Goal: Task Accomplishment & Management: Complete application form

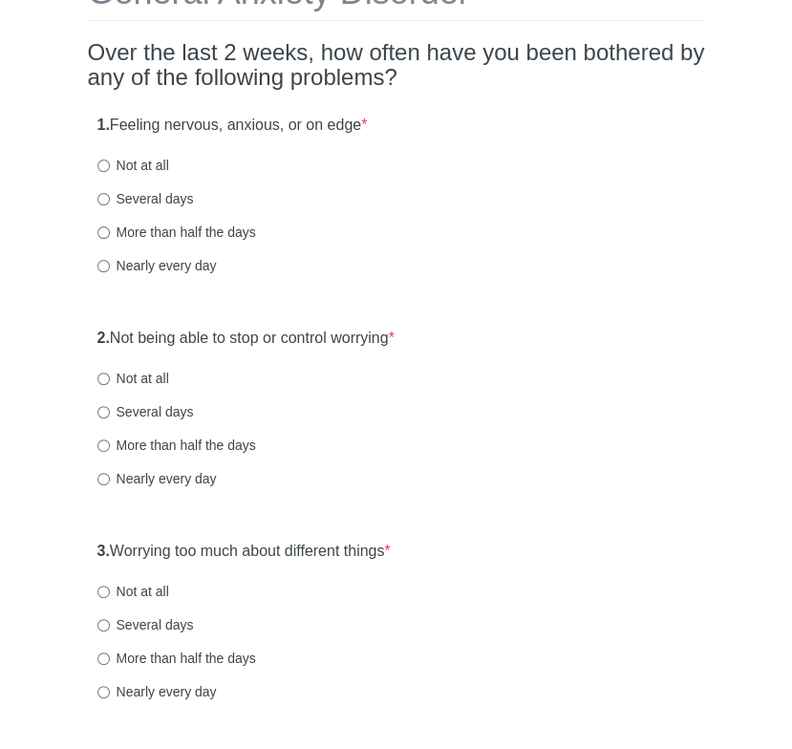
scroll to position [153, 0]
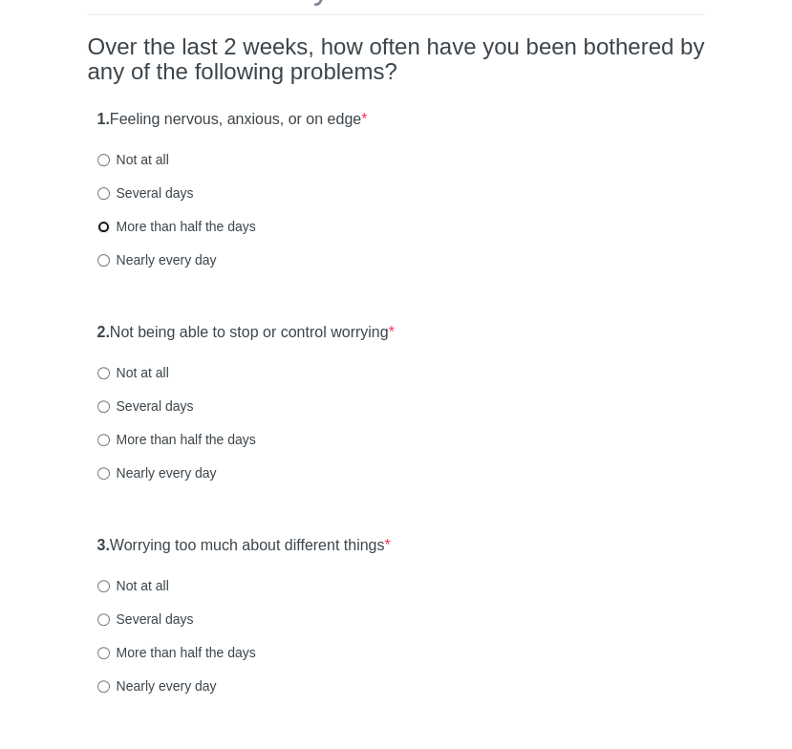
click at [99, 224] on input "More than half the days" at bounding box center [103, 227] width 12 height 12
radio input "true"
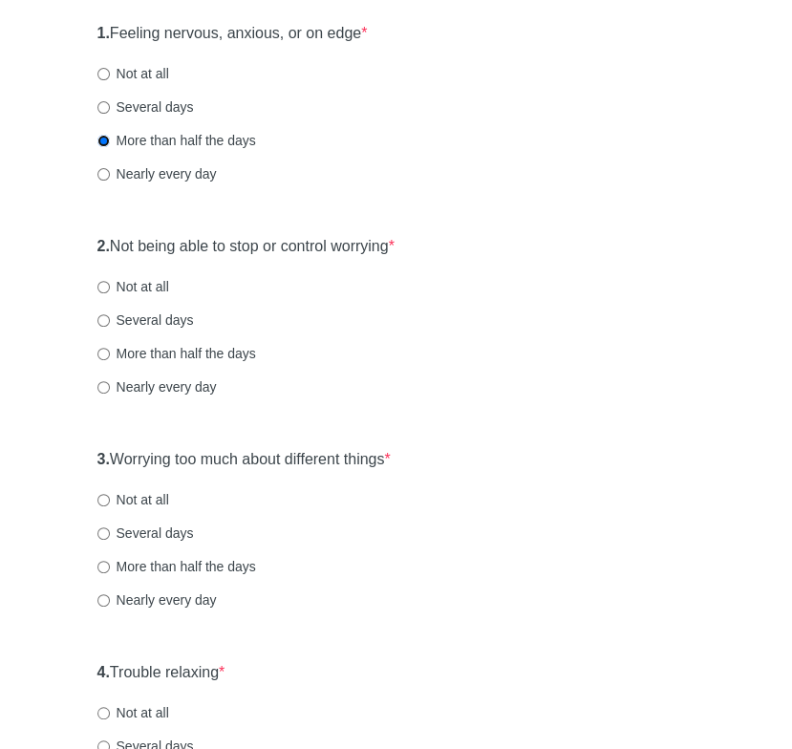
scroll to position [279, 0]
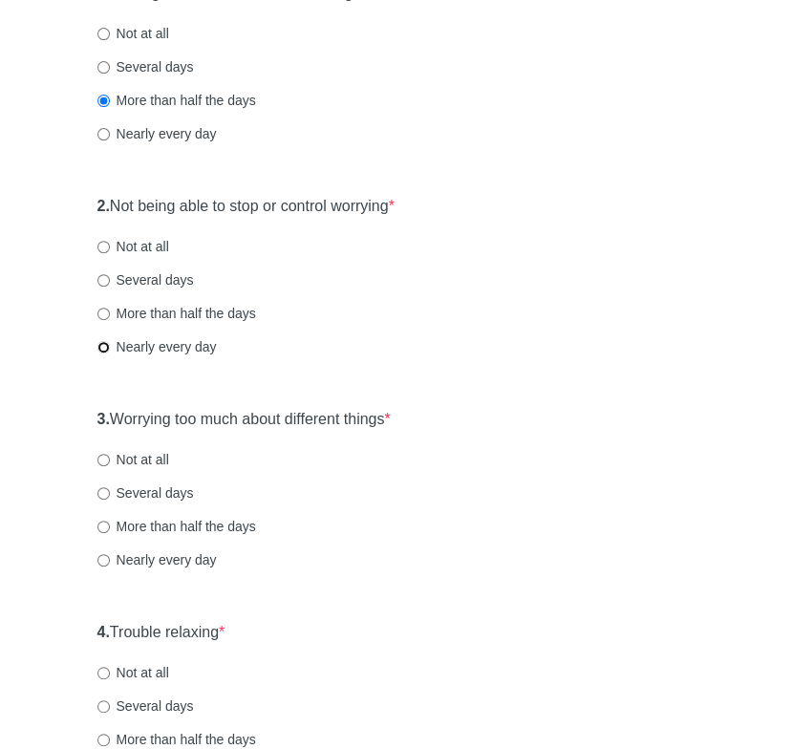
click at [103, 350] on input "Nearly every day" at bounding box center [103, 347] width 12 height 12
radio input "true"
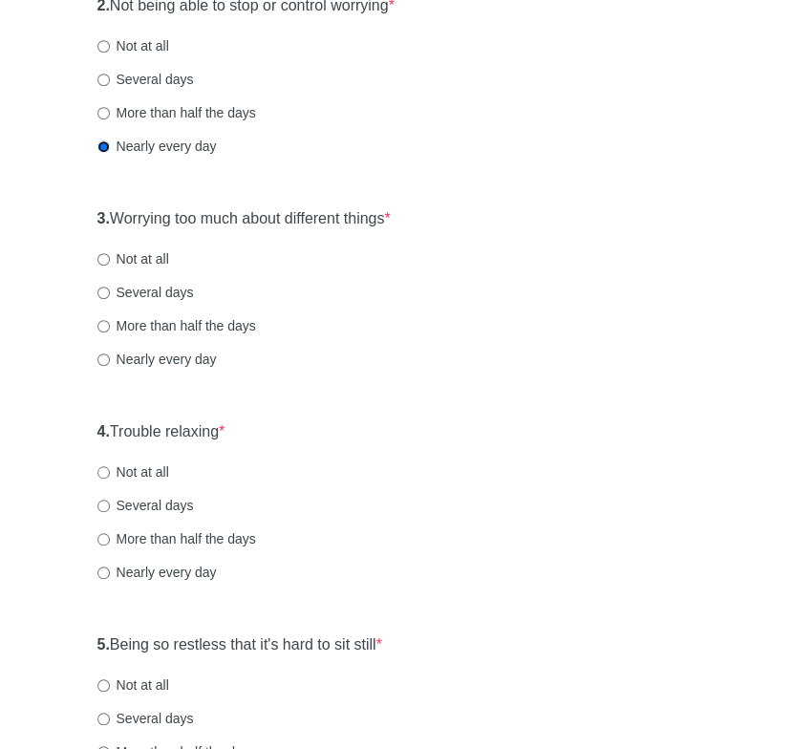
scroll to position [480, 0]
click at [104, 354] on input "Nearly every day" at bounding box center [103, 358] width 12 height 12
radio input "true"
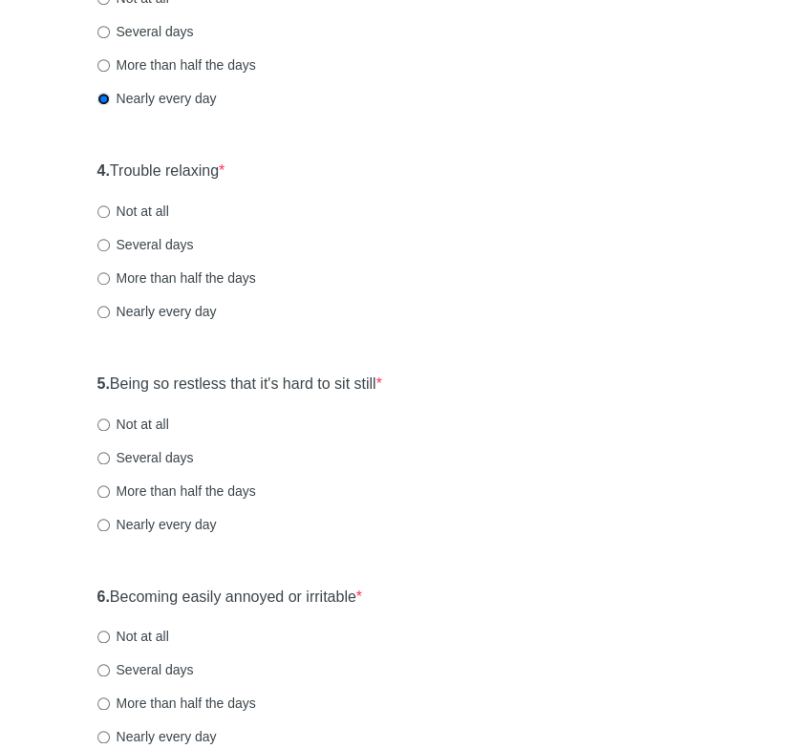
scroll to position [745, 0]
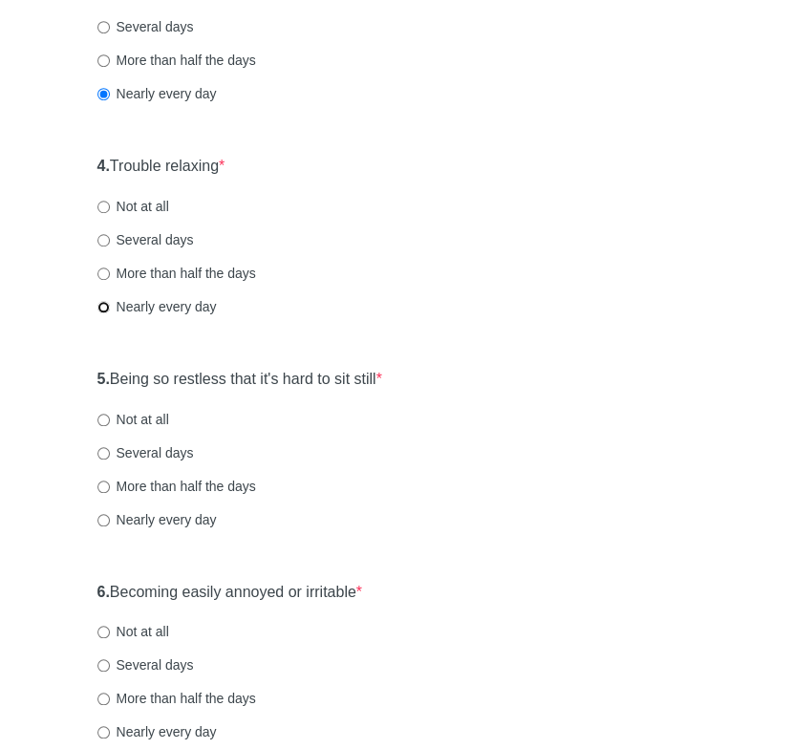
click at [104, 307] on input "Nearly every day" at bounding box center [103, 307] width 12 height 12
radio input "true"
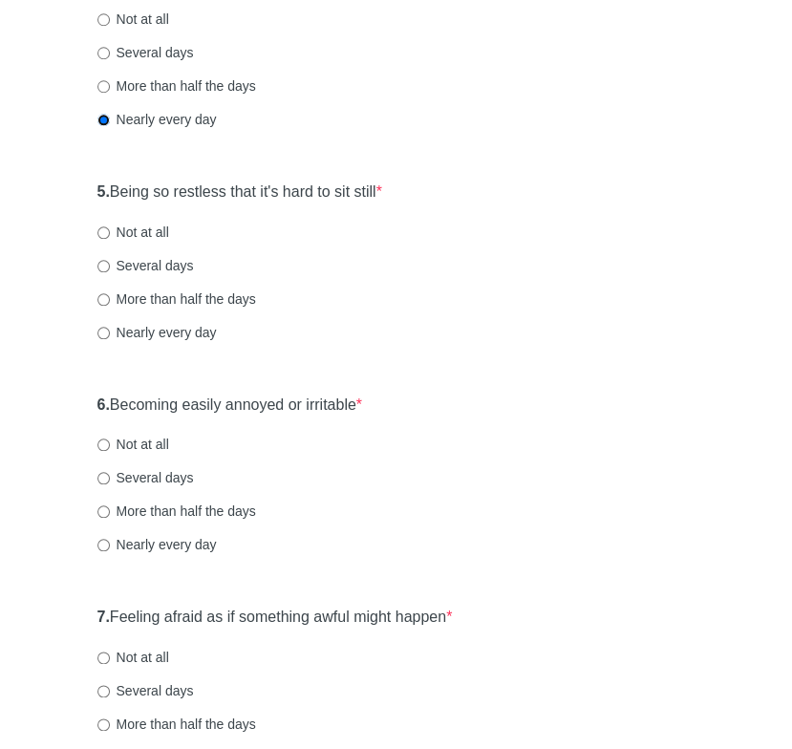
scroll to position [939, 0]
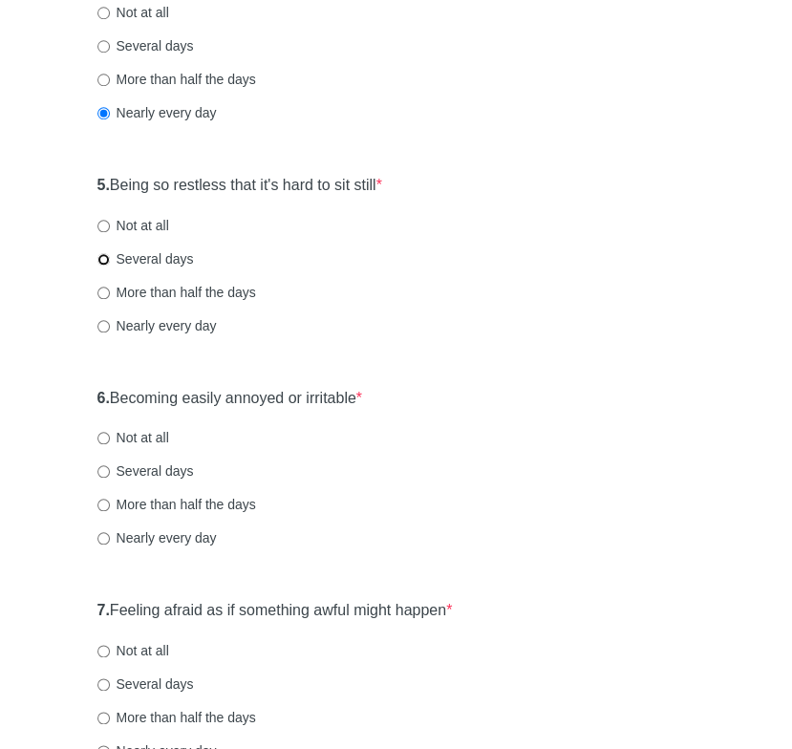
click at [99, 255] on input "Several days" at bounding box center [103, 259] width 12 height 12
radio input "true"
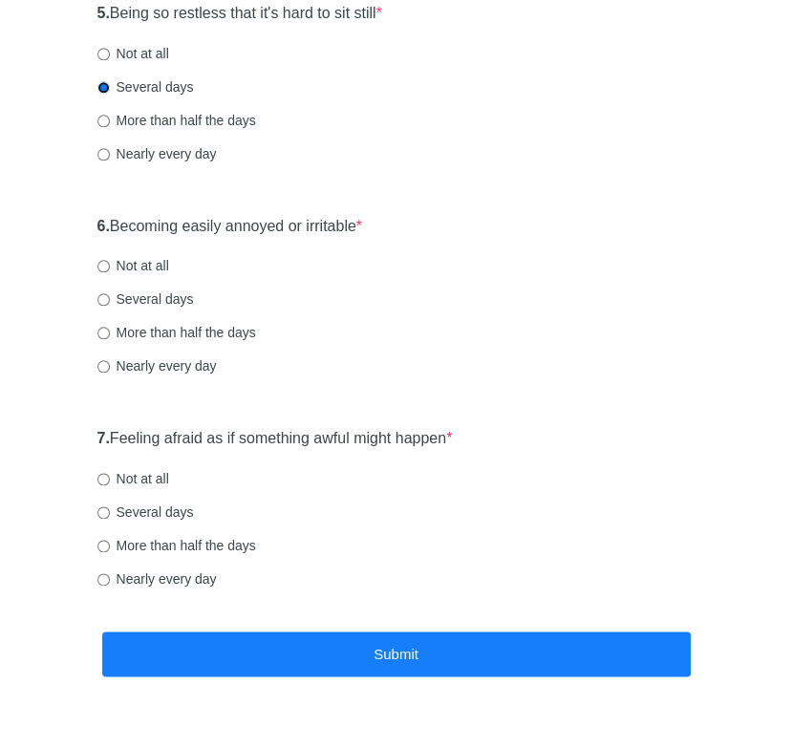
scroll to position [1134, 0]
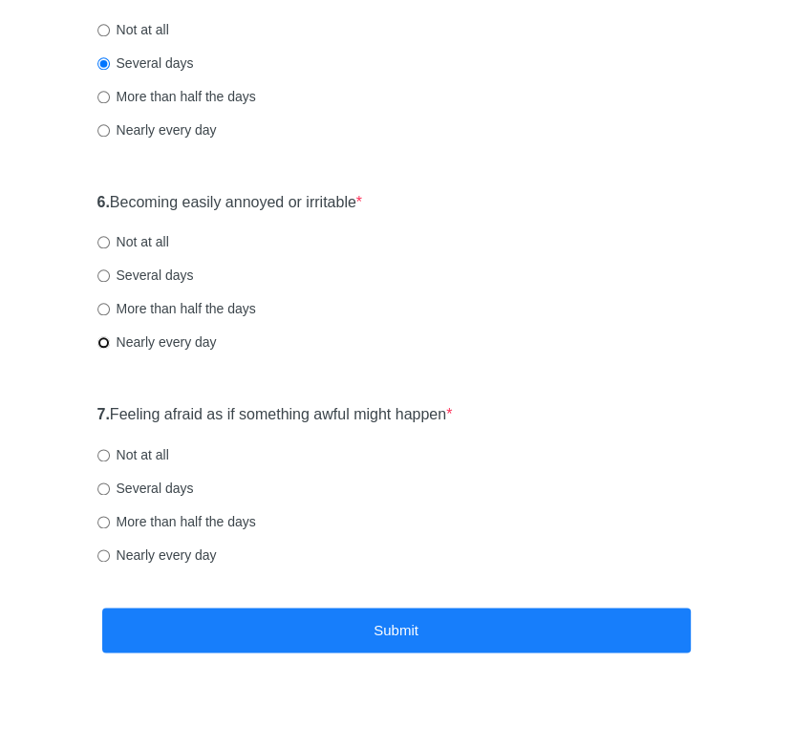
click at [102, 339] on input "Nearly every day" at bounding box center [103, 342] width 12 height 12
radio input "true"
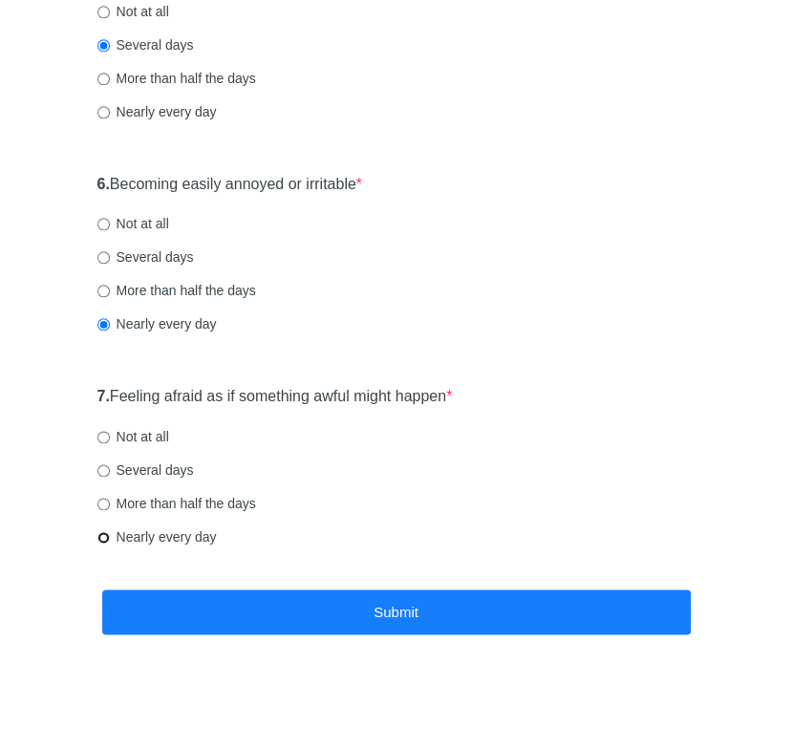
click at [104, 535] on input "Nearly every day" at bounding box center [103, 537] width 12 height 12
radio input "true"
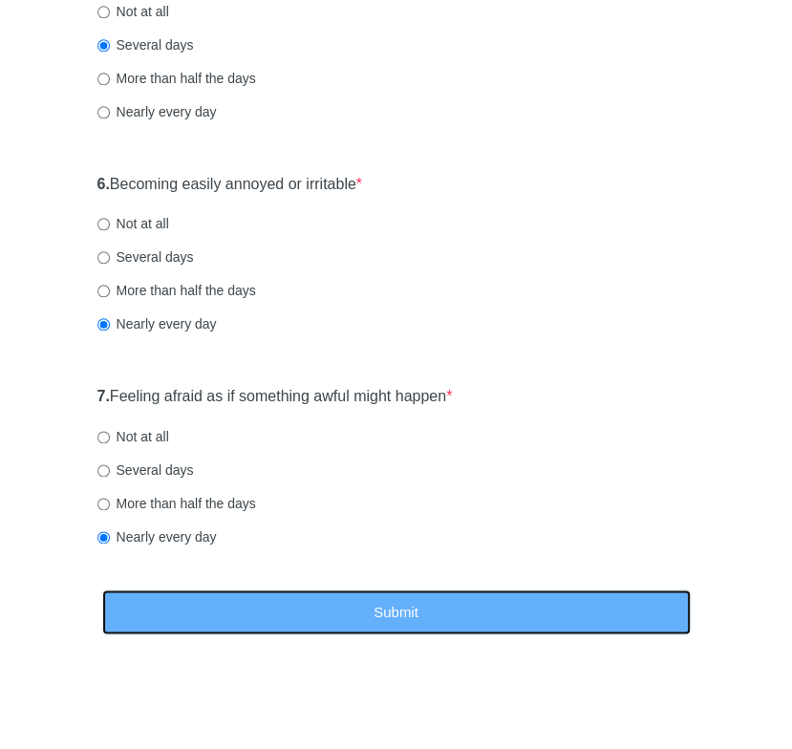
click at [389, 615] on button "Submit" at bounding box center [396, 611] width 588 height 45
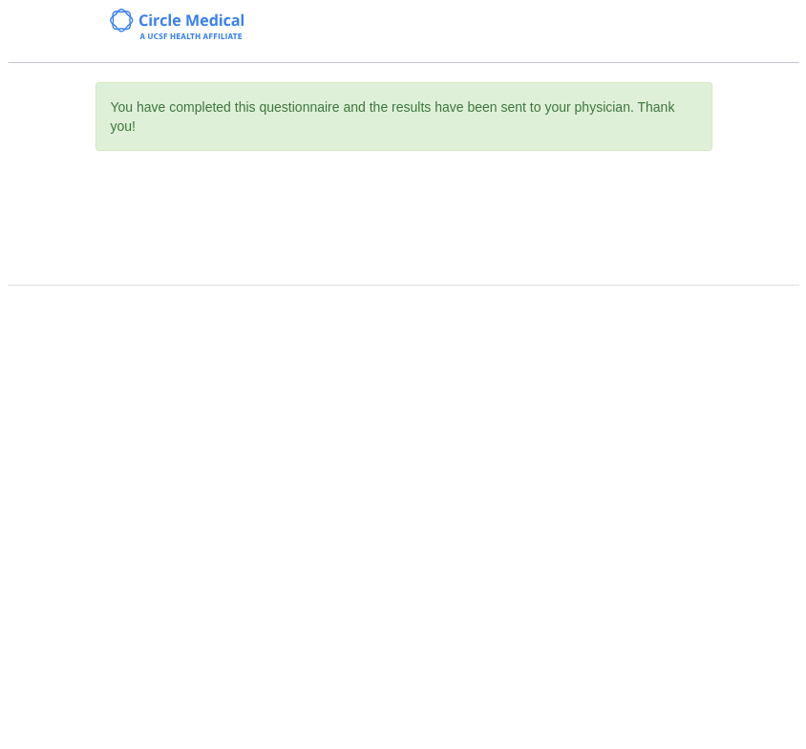
scroll to position [0, 0]
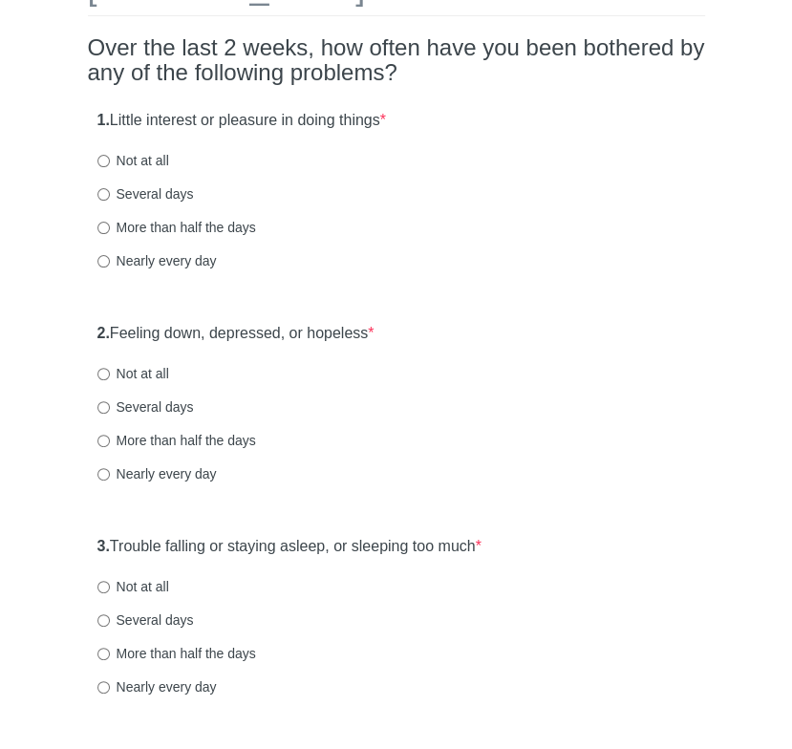
scroll to position [157, 0]
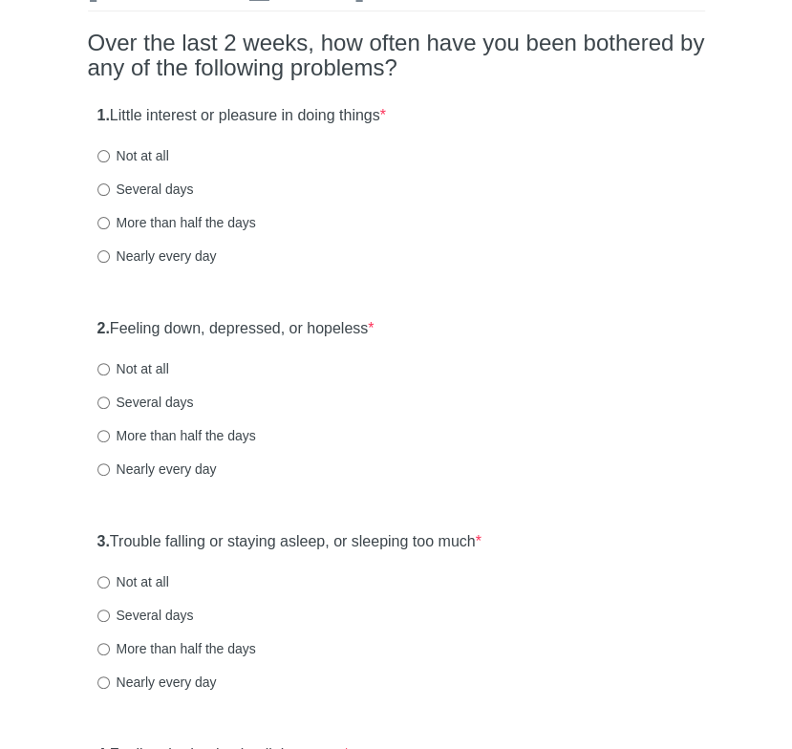
click at [107, 214] on label "More than half the days" at bounding box center [176, 222] width 159 height 19
click at [107, 217] on input "More than half the days" at bounding box center [103, 223] width 12 height 12
radio input "true"
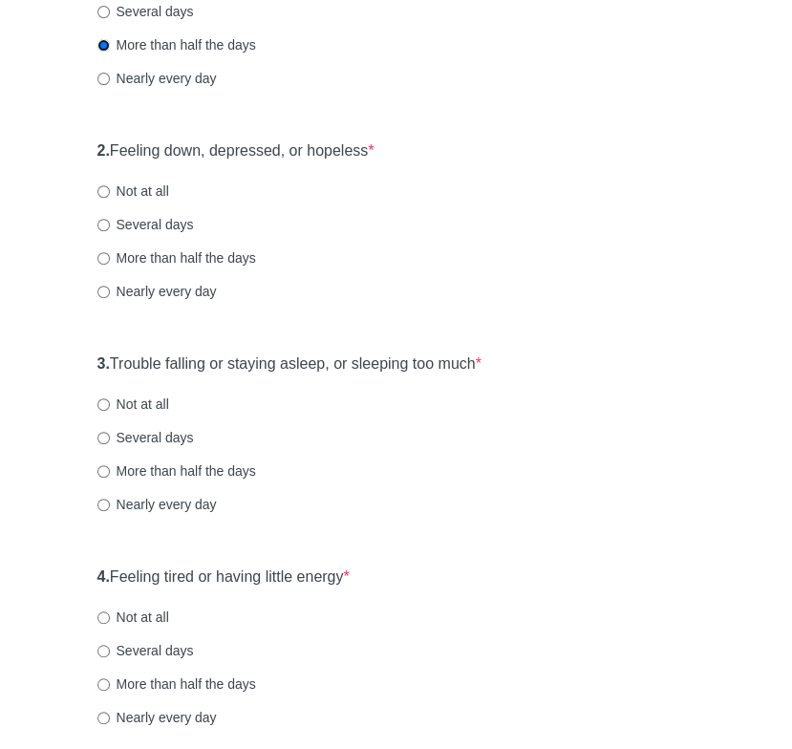
scroll to position [350, 0]
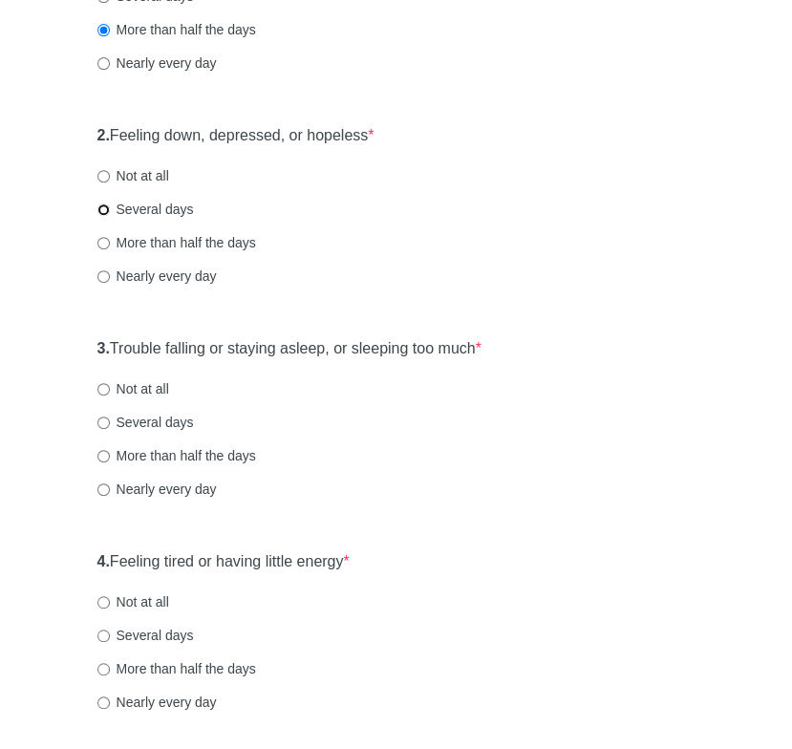
click at [101, 207] on input "Several days" at bounding box center [103, 209] width 12 height 12
radio input "true"
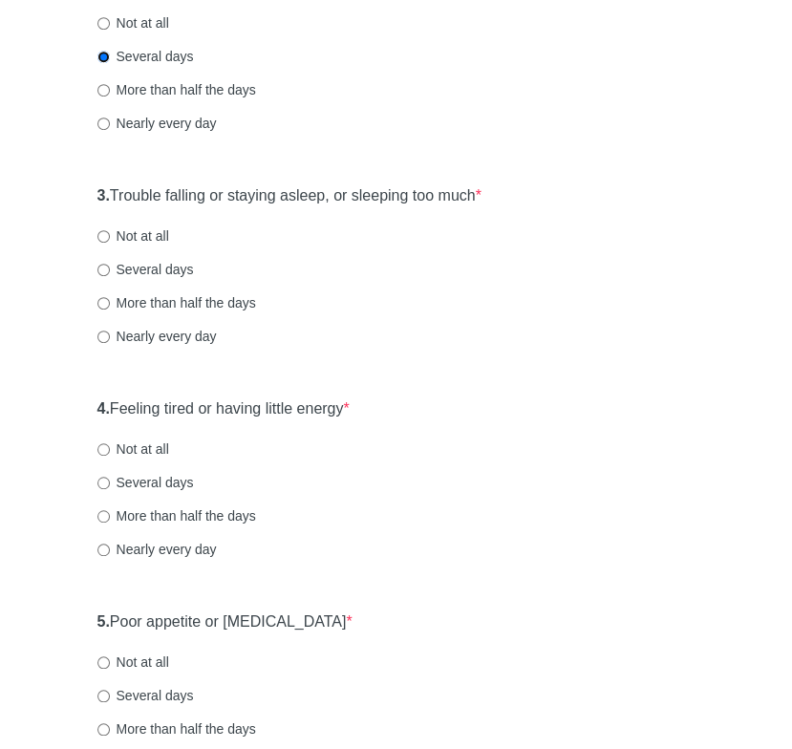
scroll to position [504, 0]
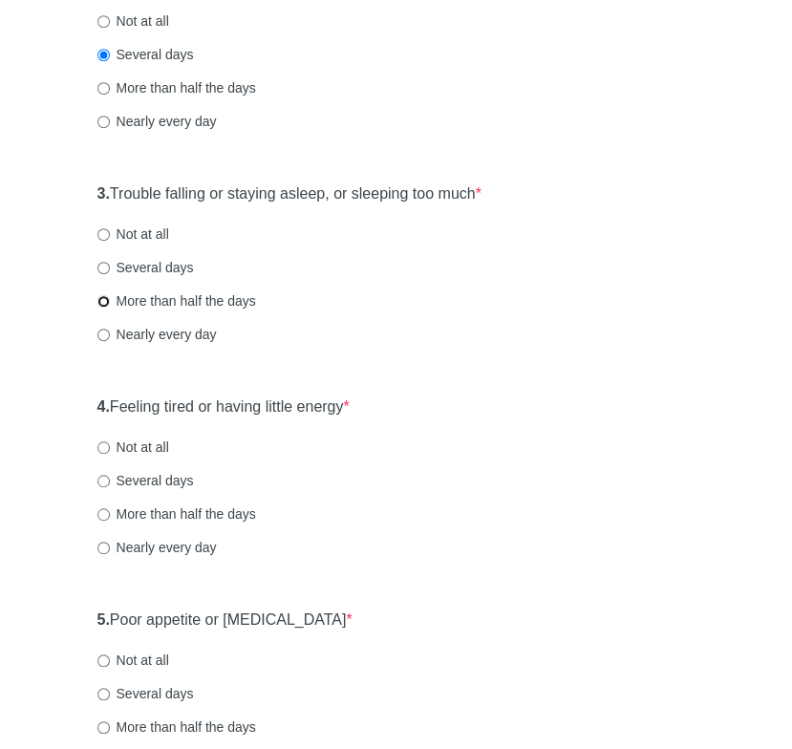
click at [99, 298] on input "More than half the days" at bounding box center [103, 301] width 12 height 12
radio input "true"
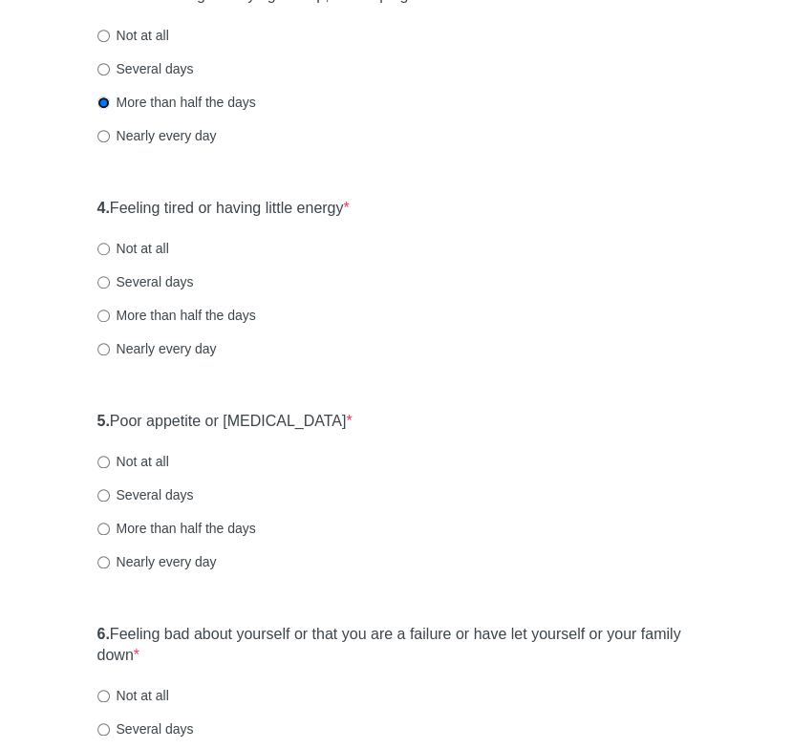
scroll to position [710, 0]
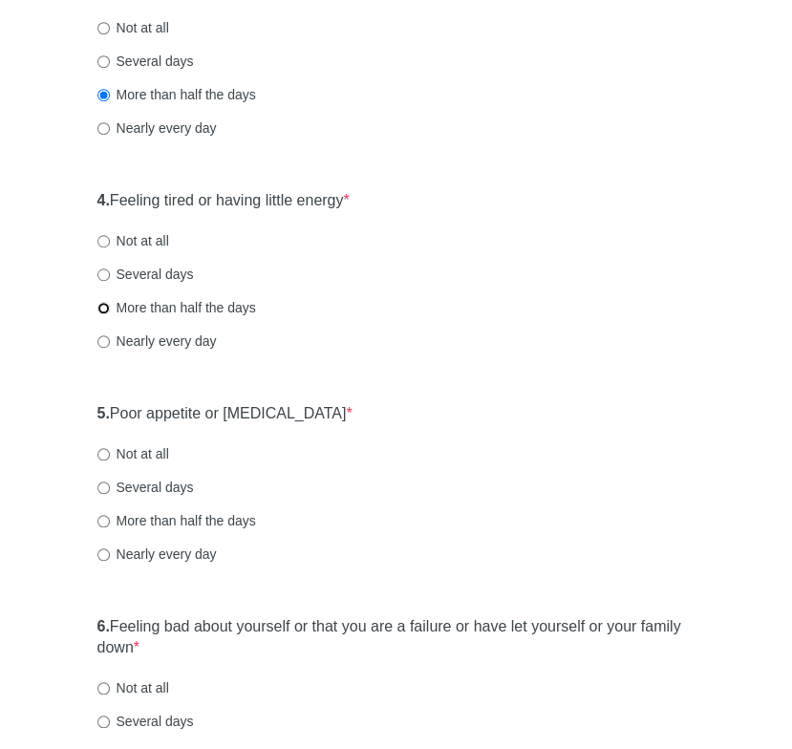
click at [106, 305] on input "More than half the days" at bounding box center [103, 308] width 12 height 12
radio input "true"
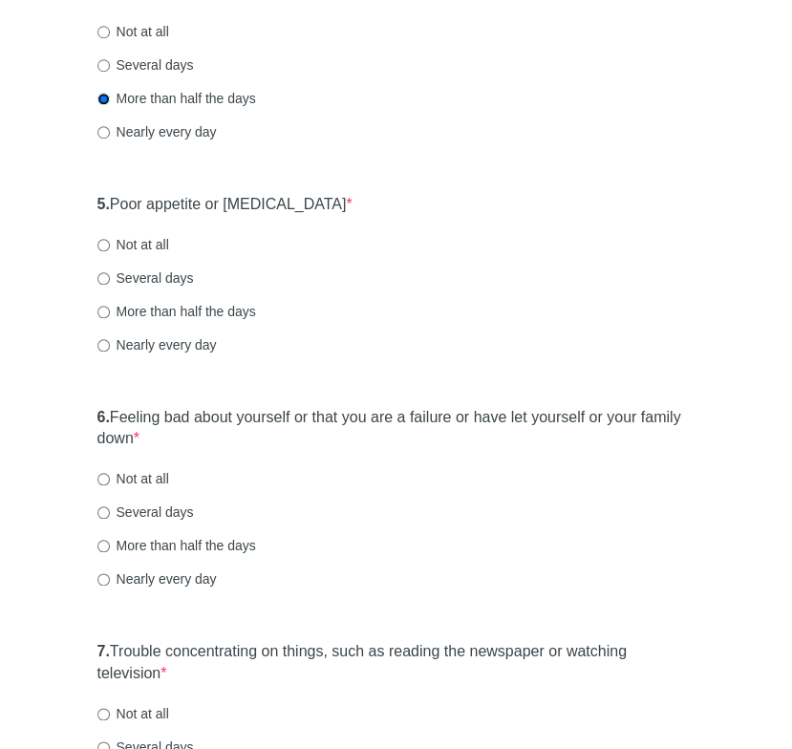
scroll to position [932, 0]
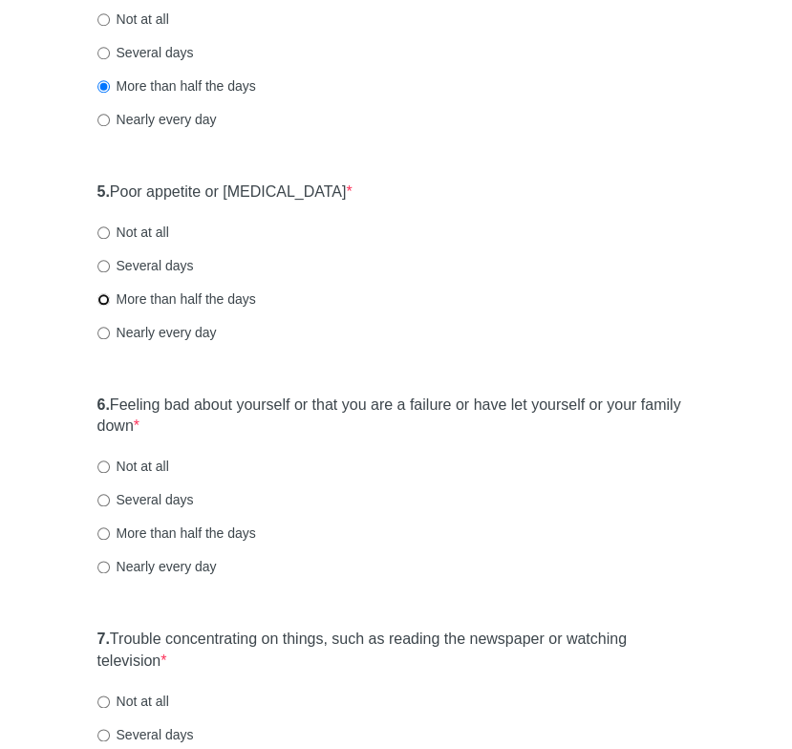
click at [101, 297] on input "More than half the days" at bounding box center [103, 299] width 12 height 12
radio input "true"
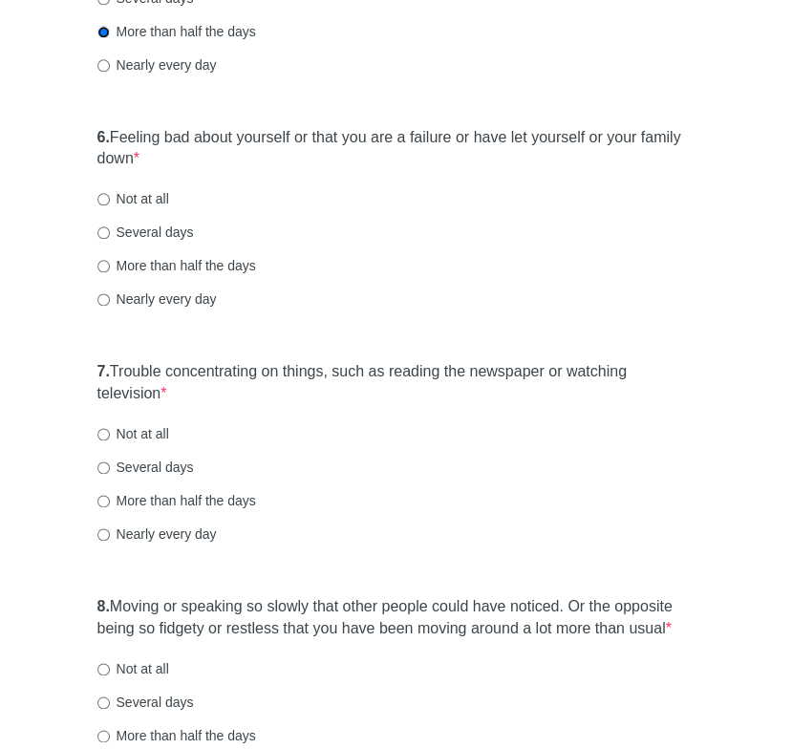
scroll to position [1203, 0]
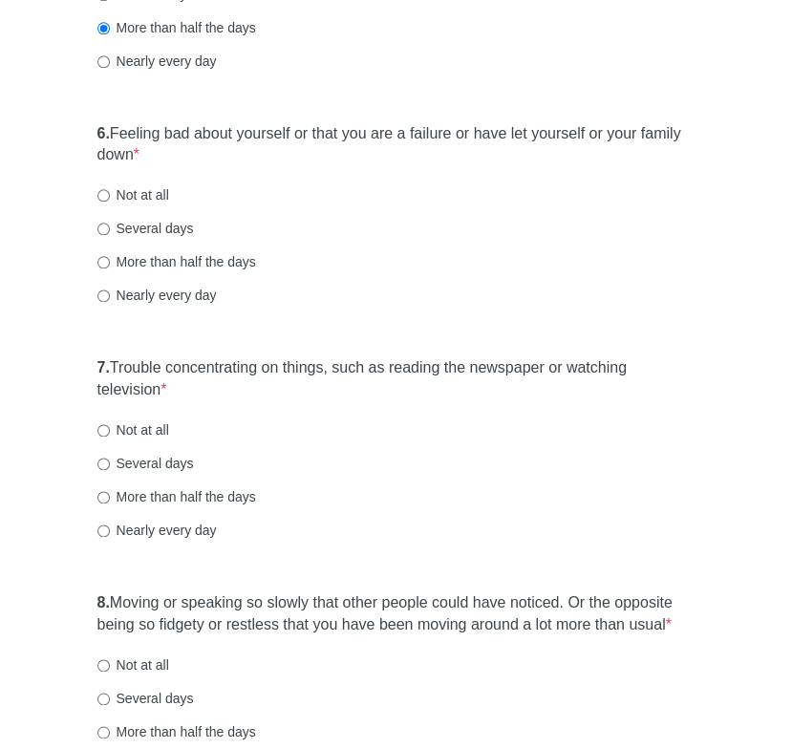
click at [103, 187] on label "Not at all" at bounding box center [133, 194] width 72 height 19
click at [103, 189] on input "Not at all" at bounding box center [103, 195] width 12 height 12
radio input "true"
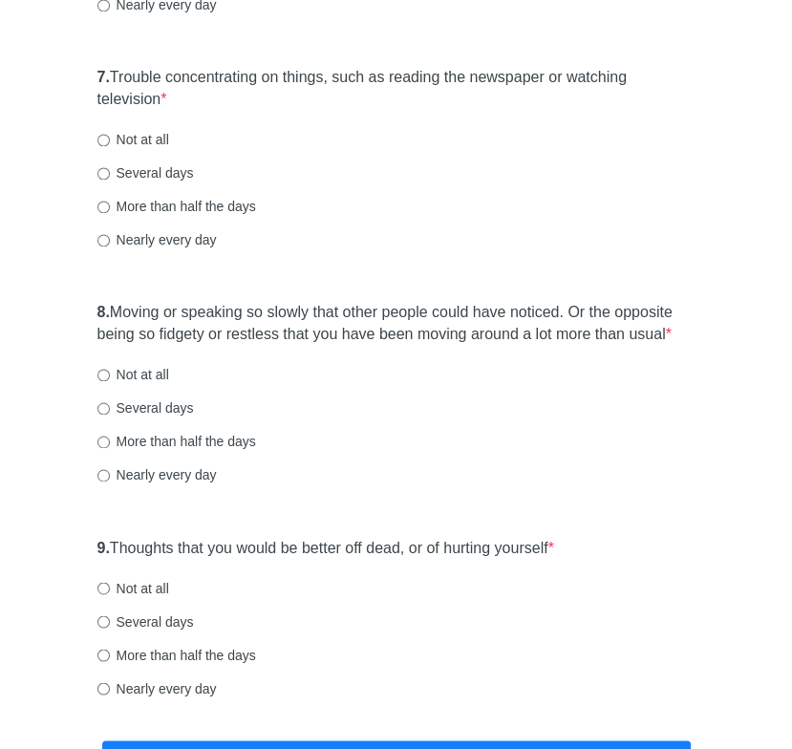
scroll to position [1516, 0]
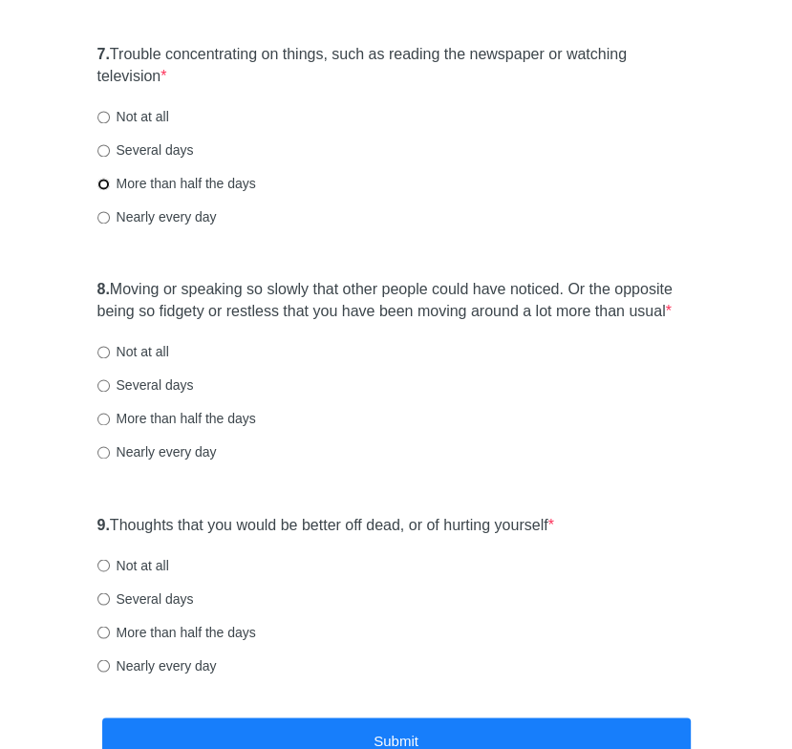
click at [103, 180] on input "More than half the days" at bounding box center [103, 184] width 12 height 12
radio input "true"
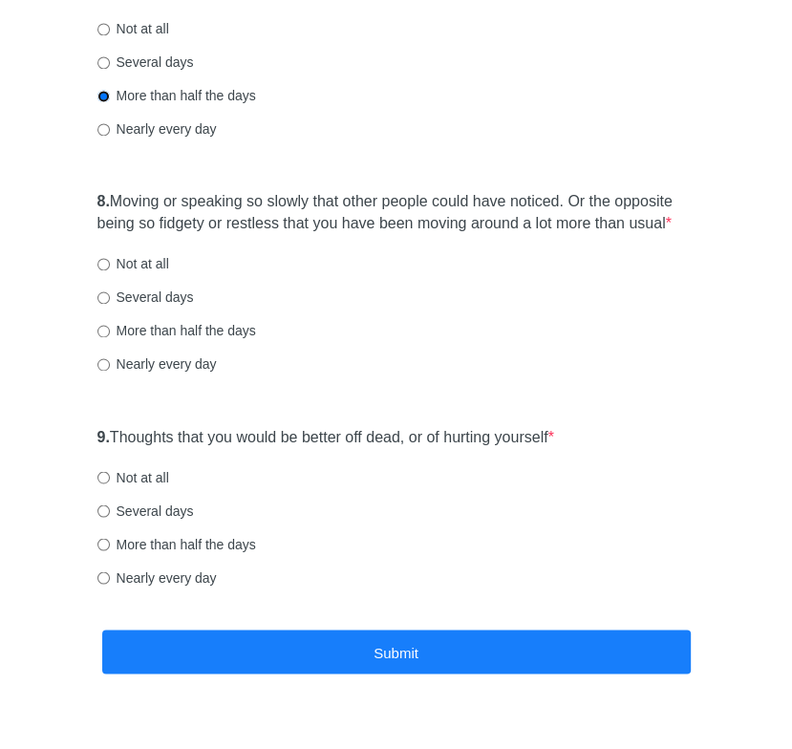
scroll to position [1643, 0]
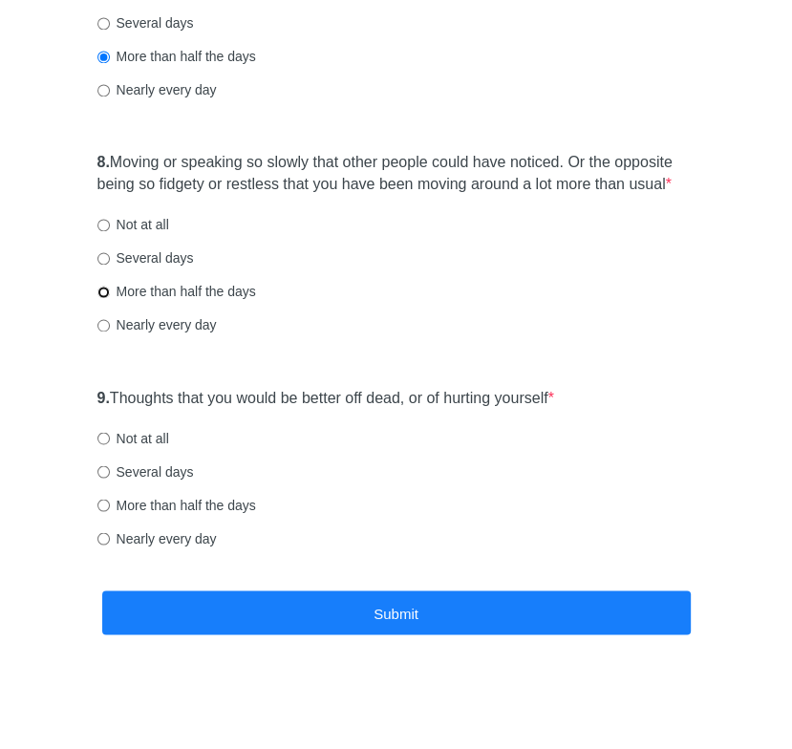
click at [105, 290] on input "More than half the days" at bounding box center [103, 292] width 12 height 12
radio input "true"
click at [105, 432] on input "Not at all" at bounding box center [103, 438] width 12 height 12
radio input "true"
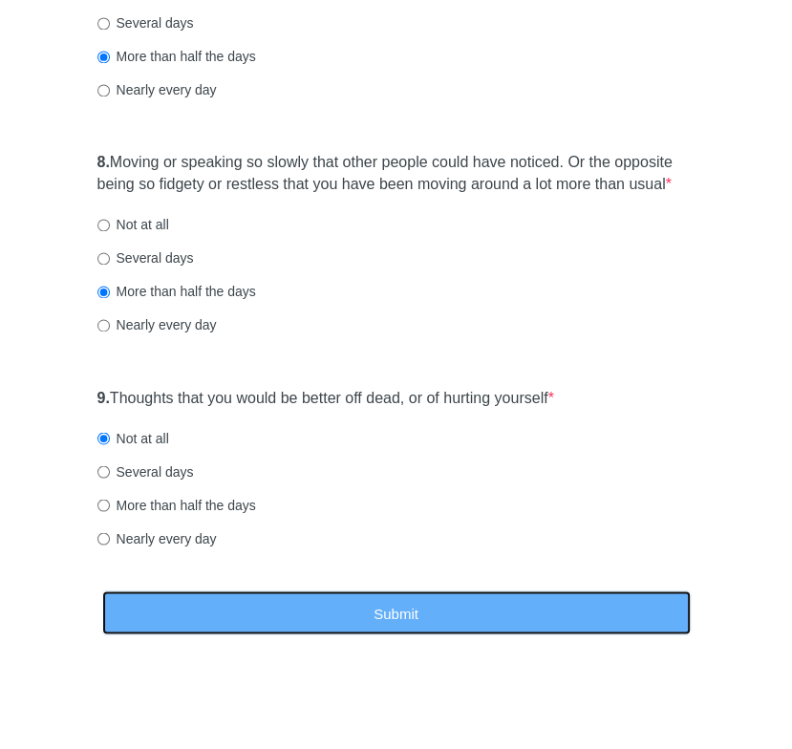
click at [390, 603] on button "Submit" at bounding box center [396, 612] width 588 height 45
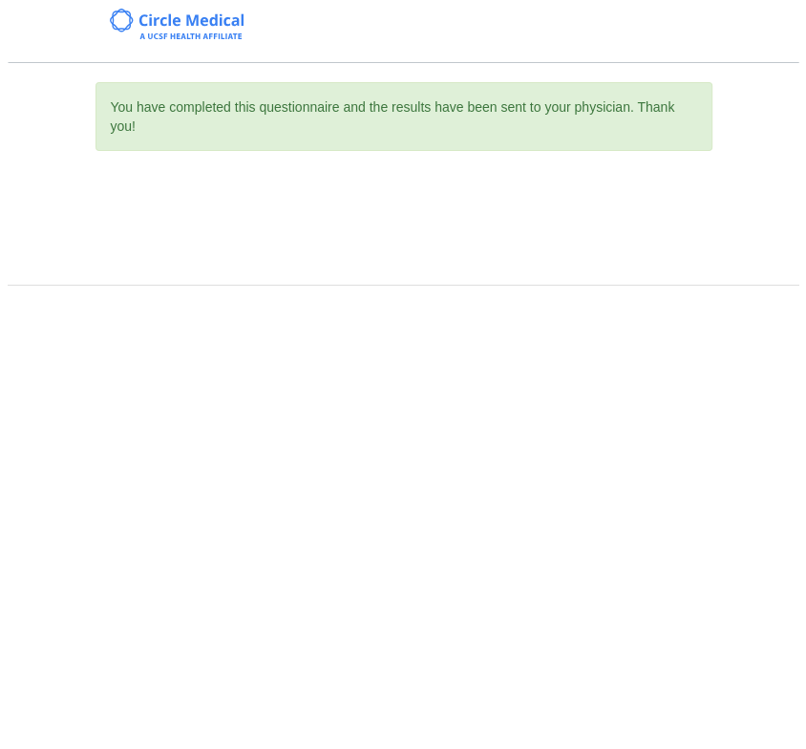
scroll to position [0, 0]
